Goal: Navigation & Orientation: Understand site structure

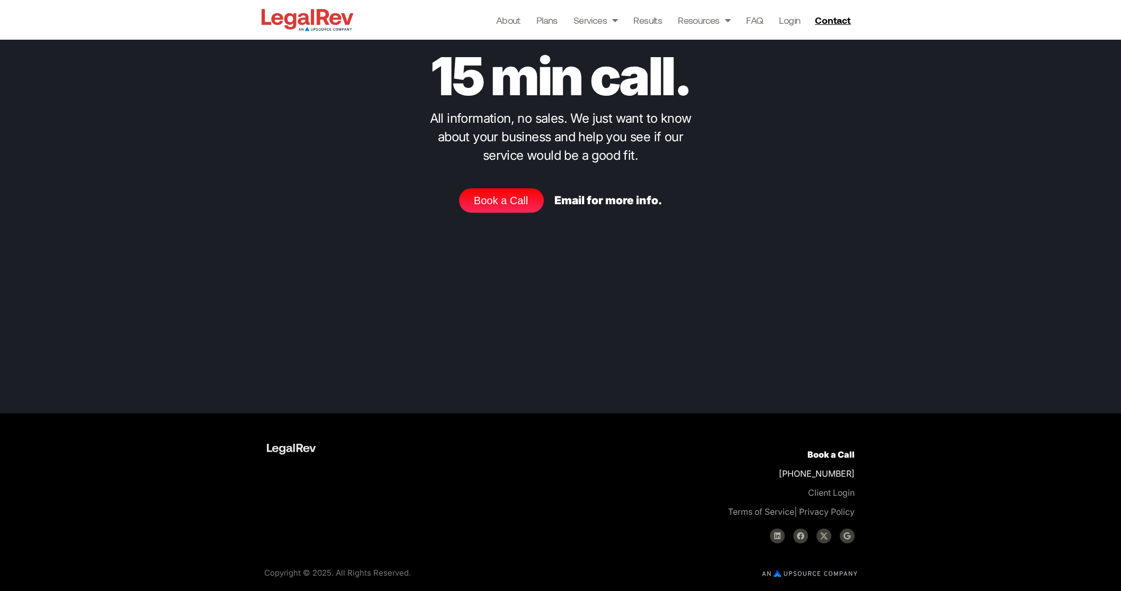
scroll to position [3162, 0]
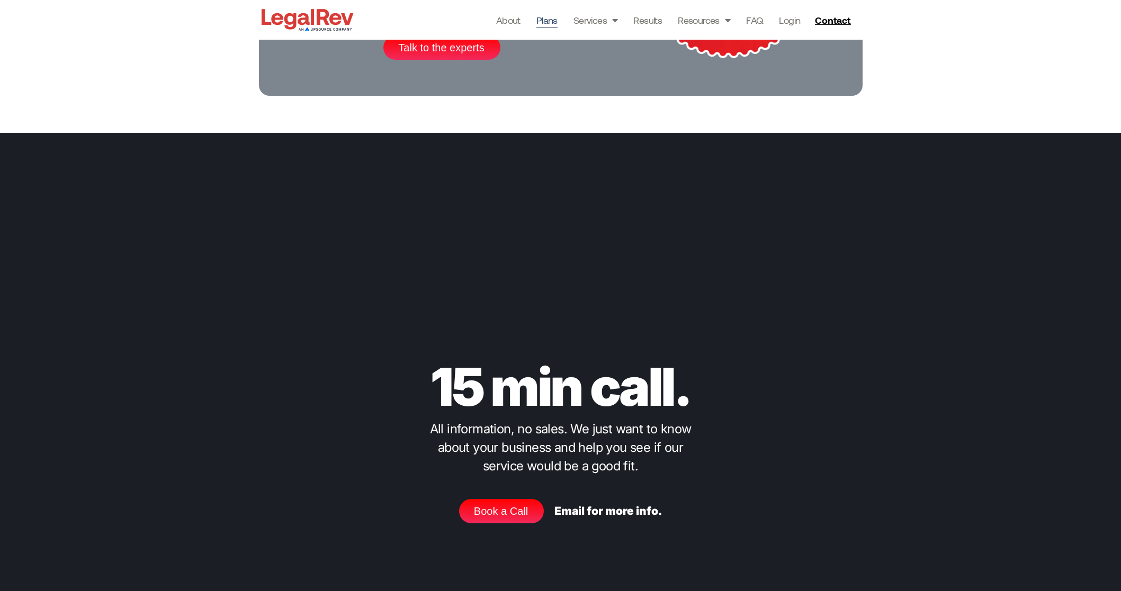
click at [540, 22] on link "Plans" at bounding box center [546, 20] width 21 height 15
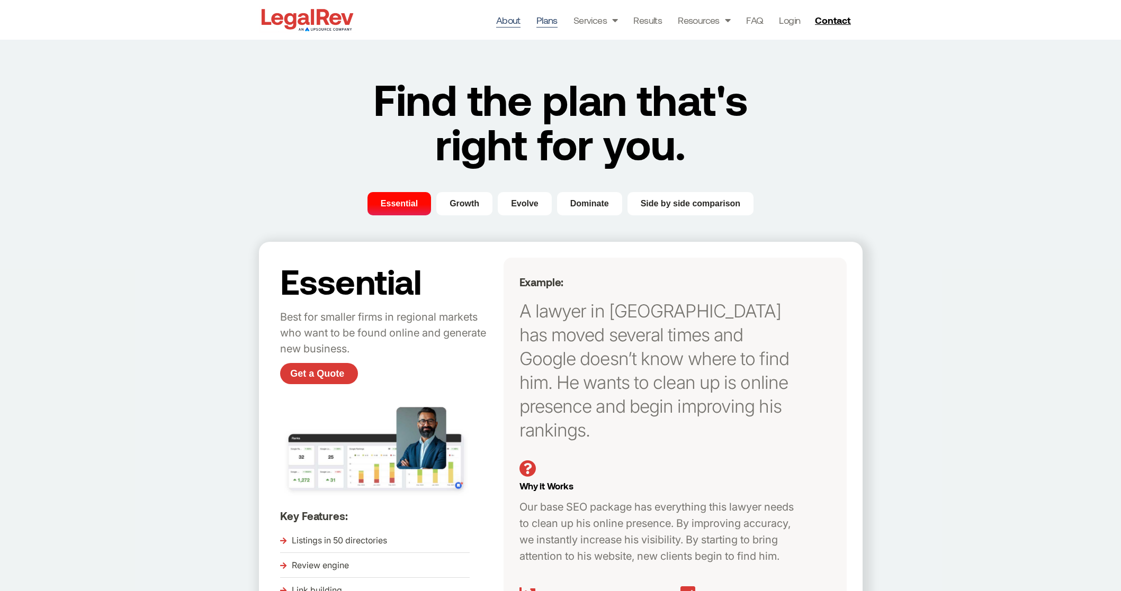
click at [514, 17] on link "About" at bounding box center [508, 20] width 24 height 15
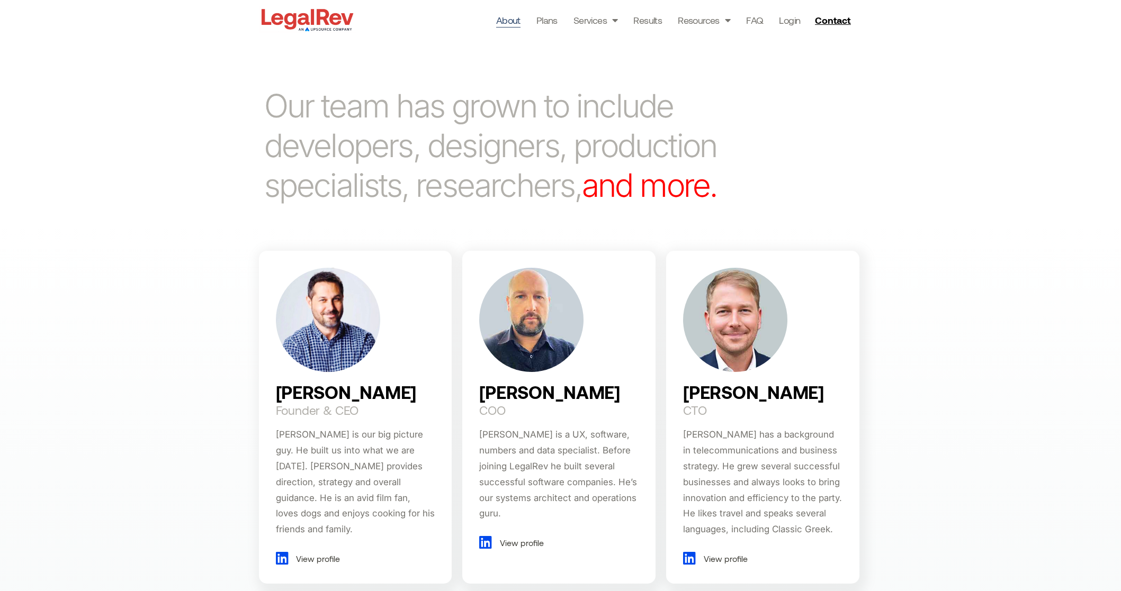
scroll to position [484, 0]
click at [349, 326] on img at bounding box center [328, 319] width 104 height 104
click at [313, 551] on span "View profile" at bounding box center [316, 559] width 47 height 16
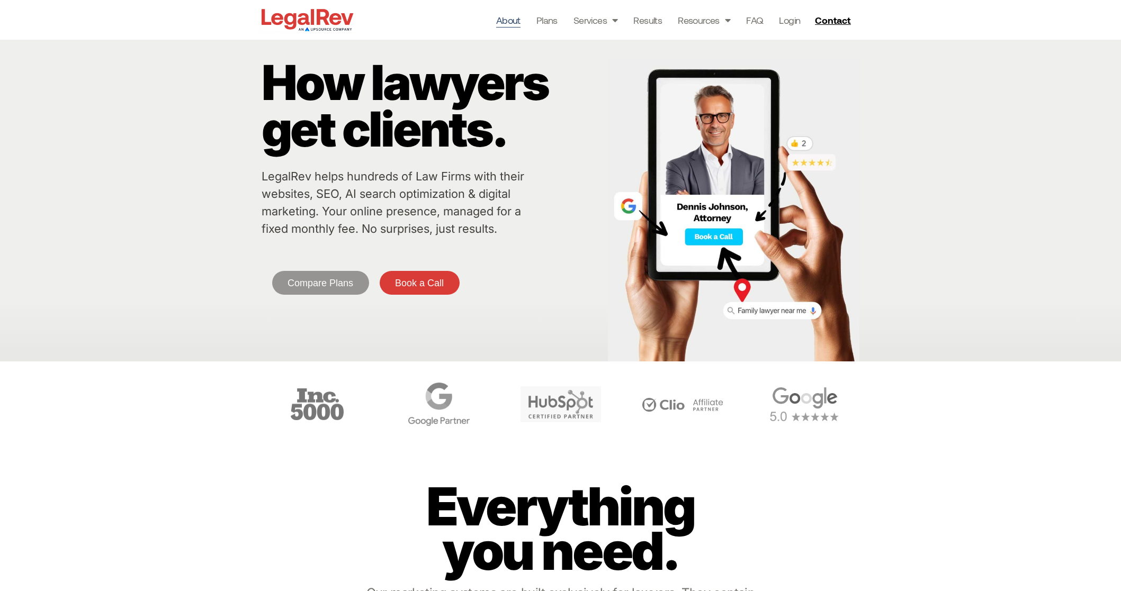
click at [506, 21] on link "About" at bounding box center [508, 20] width 24 height 15
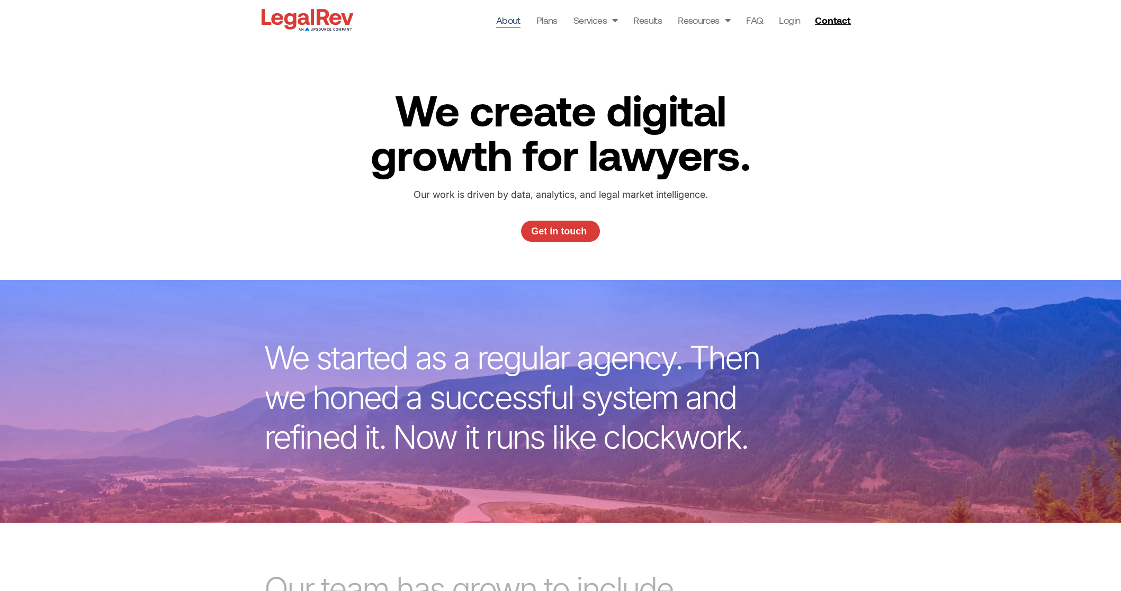
click at [313, 17] on img at bounding box center [307, 19] width 97 height 27
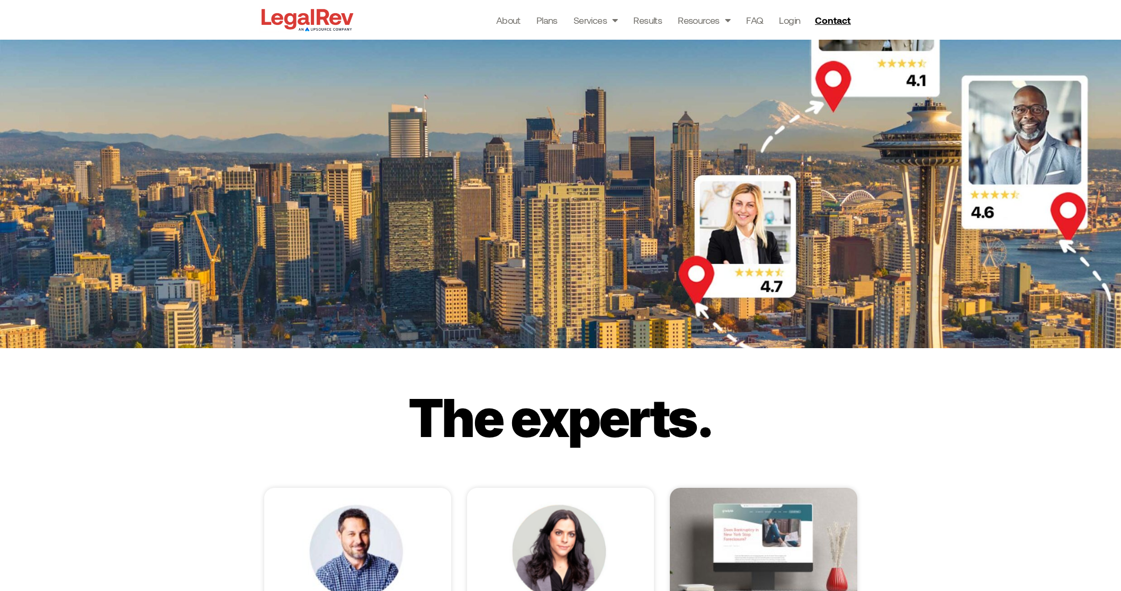
scroll to position [2407, 0]
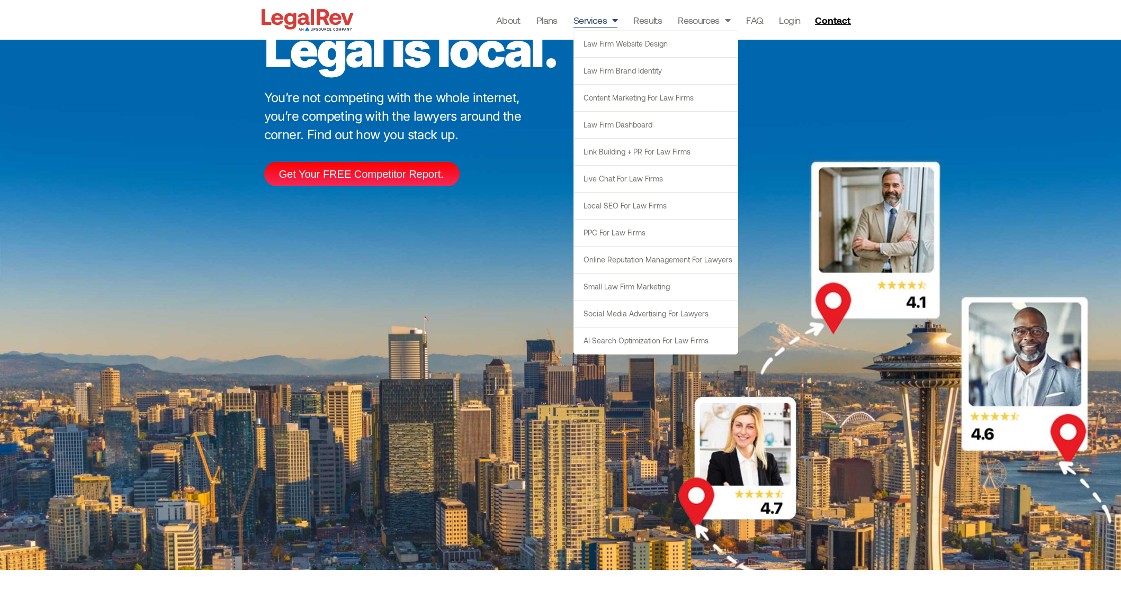
click at [594, 21] on link "Services" at bounding box center [595, 20] width 44 height 15
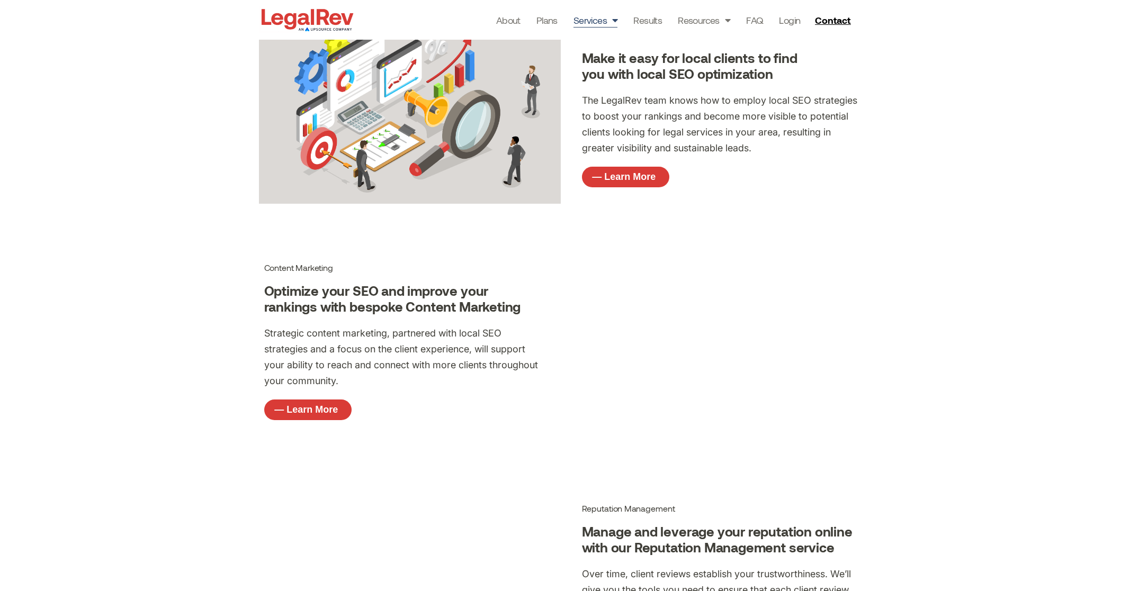
scroll to position [955, 0]
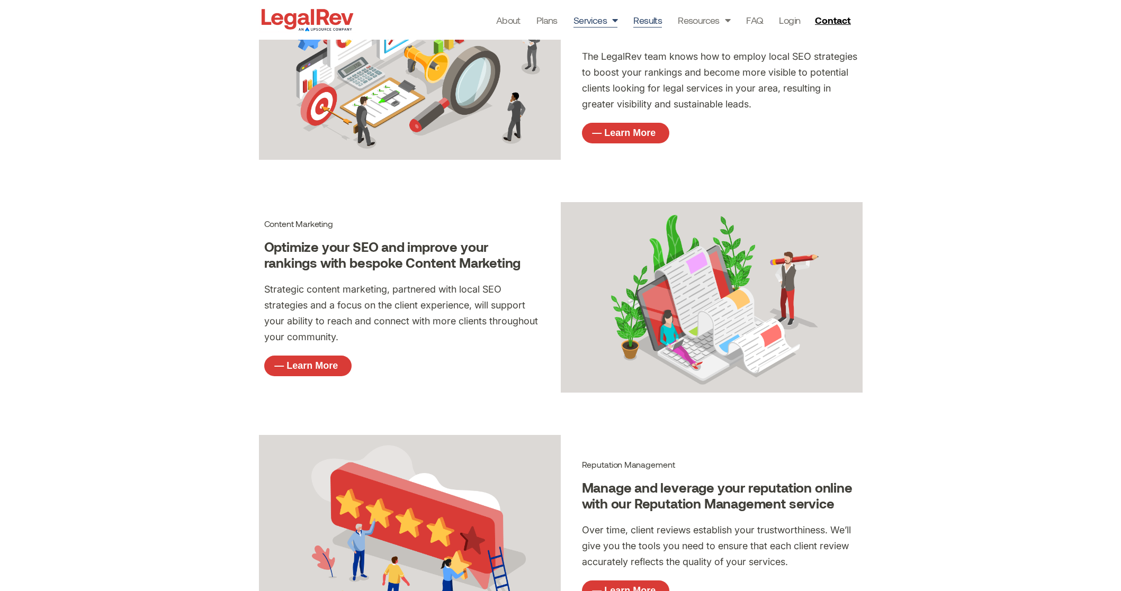
click at [639, 21] on link "Results" at bounding box center [647, 20] width 29 height 15
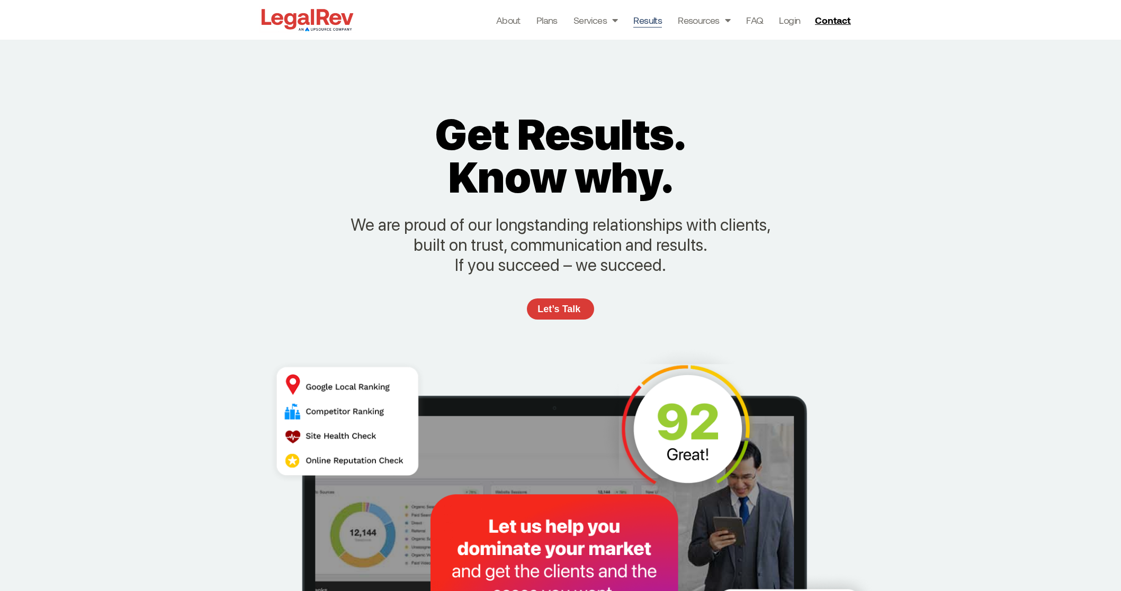
click at [509, 29] on div "About Plans Services Law Firm Website Design Law Firm Brand Identity Content Ma…" at bounding box center [607, 20] width 502 height 40
click at [507, 25] on link "About" at bounding box center [508, 20] width 24 height 15
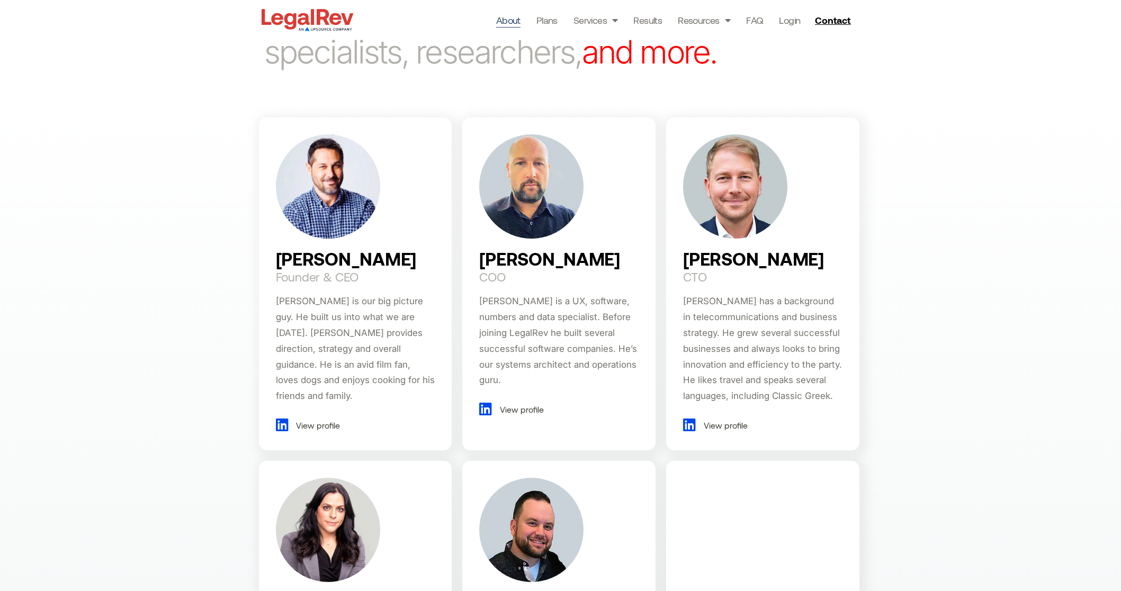
scroll to position [618, 0]
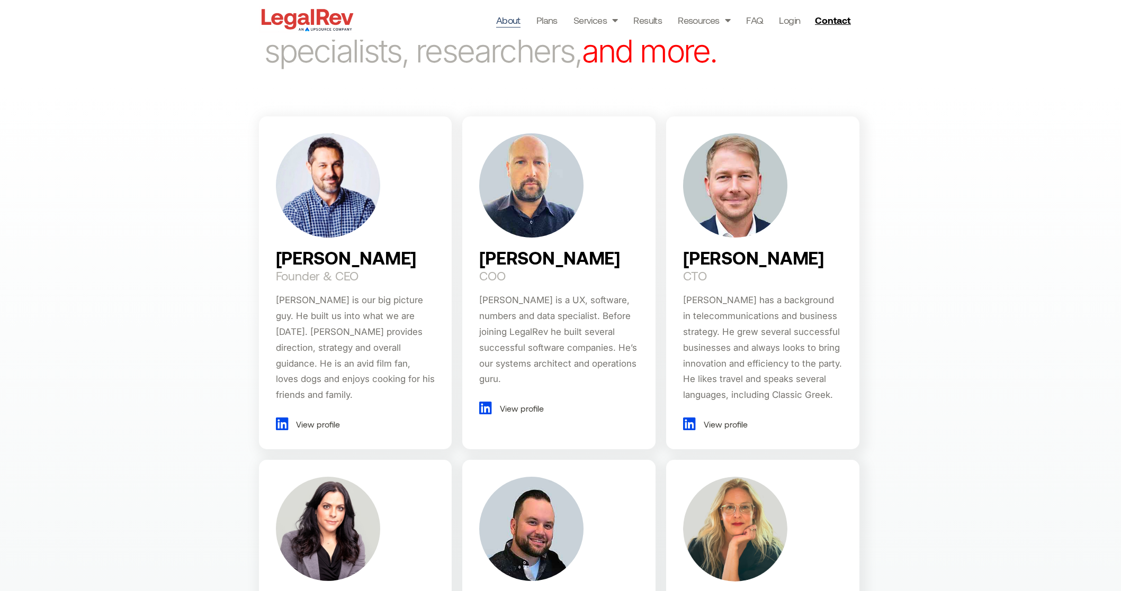
click at [305, 417] on span "View profile" at bounding box center [316, 425] width 47 height 16
click at [525, 407] on span "View profile" at bounding box center [520, 409] width 47 height 16
click at [718, 425] on span "View profile" at bounding box center [724, 425] width 47 height 16
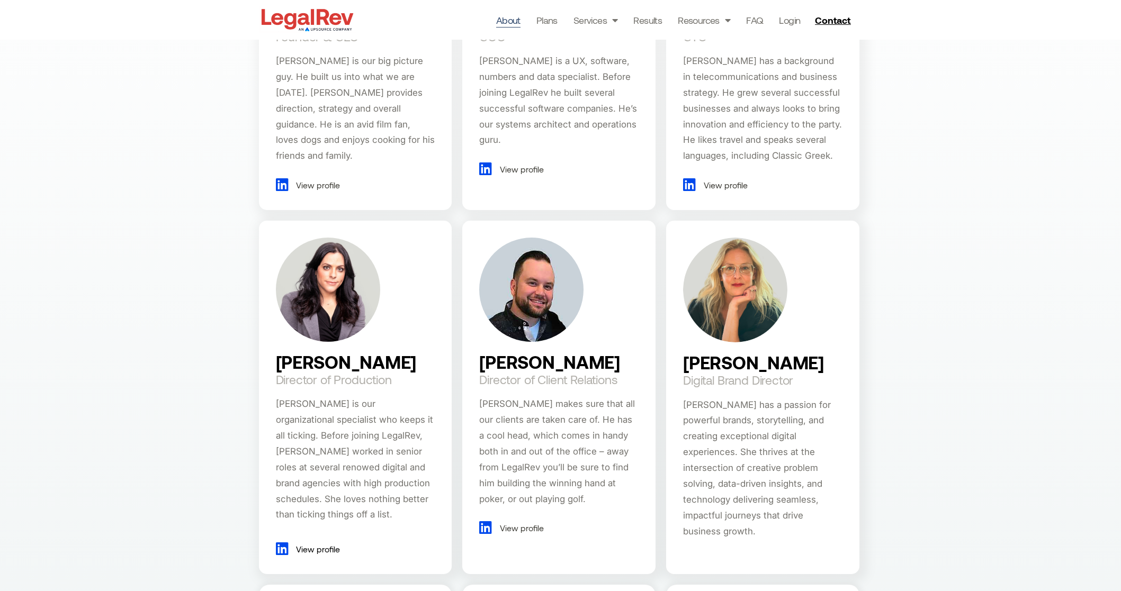
scroll to position [865, 0]
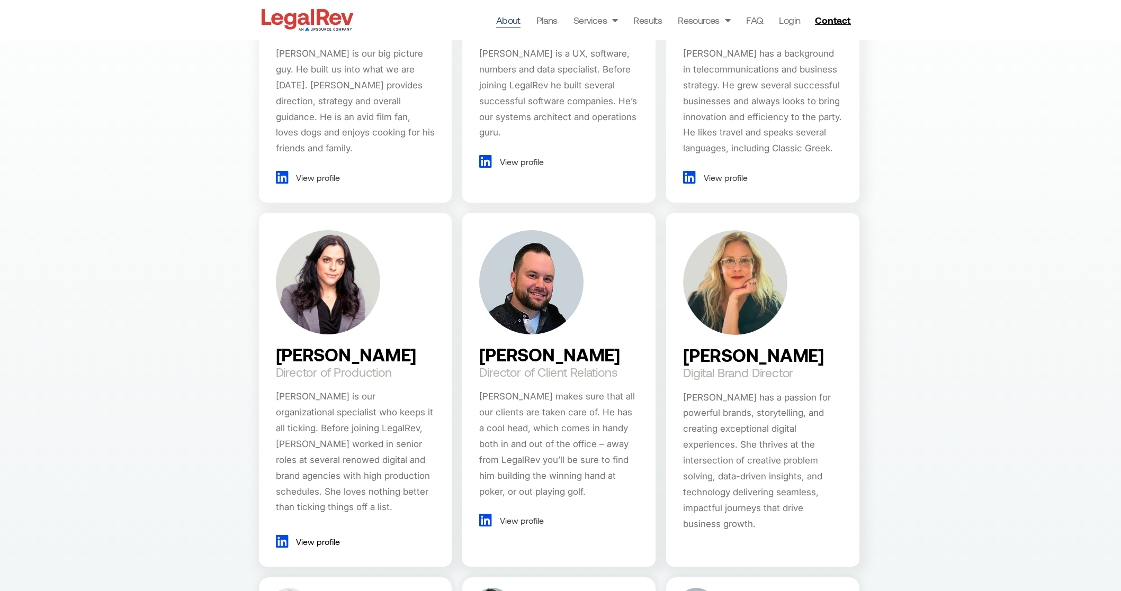
click at [319, 545] on span "View profile" at bounding box center [316, 542] width 47 height 16
click at [518, 524] on span "View profile" at bounding box center [520, 521] width 47 height 16
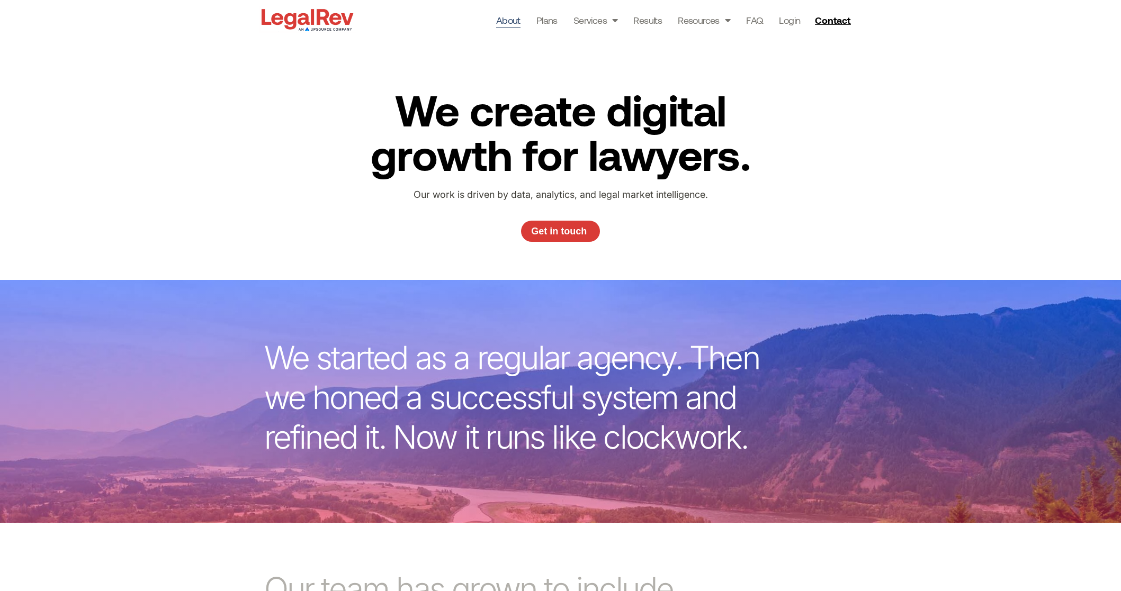
click at [294, 20] on img at bounding box center [307, 19] width 97 height 27
